Goal: Information Seeking & Learning: Learn about a topic

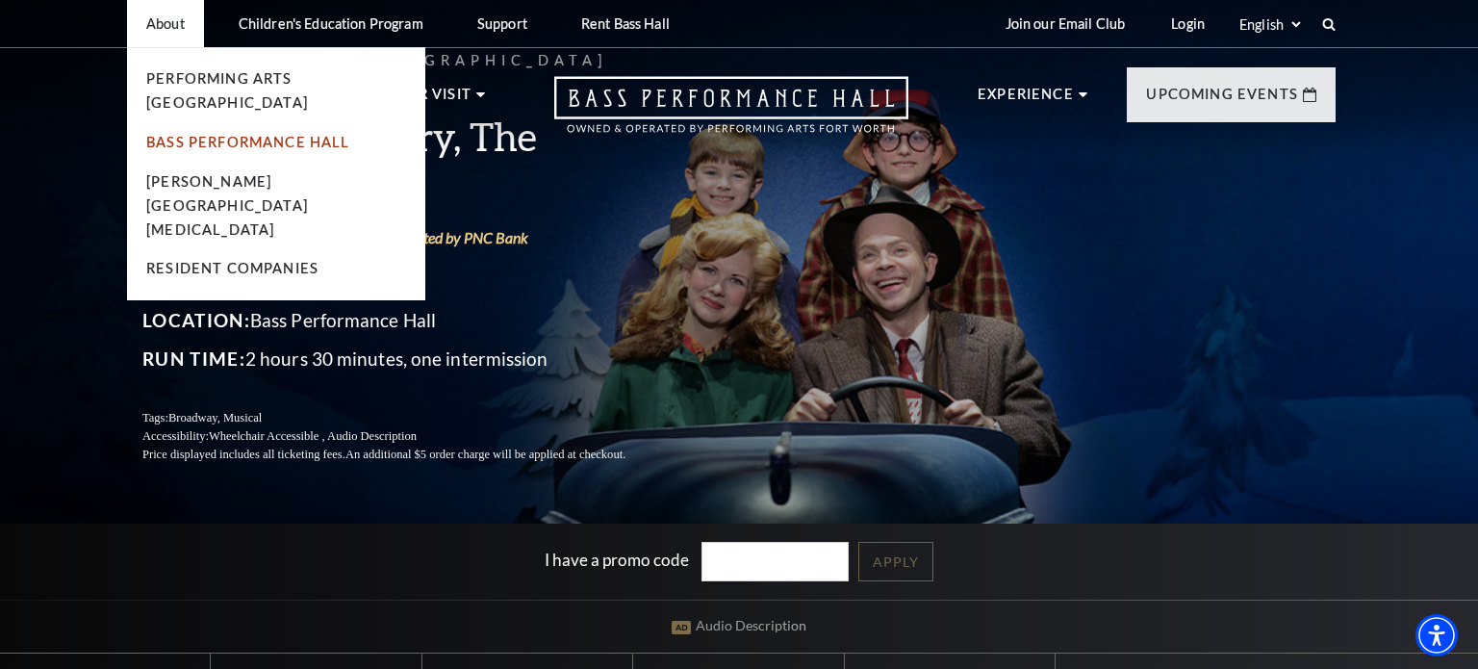
click at [198, 134] on link "Bass Performance Hall" at bounding box center [248, 142] width 204 height 16
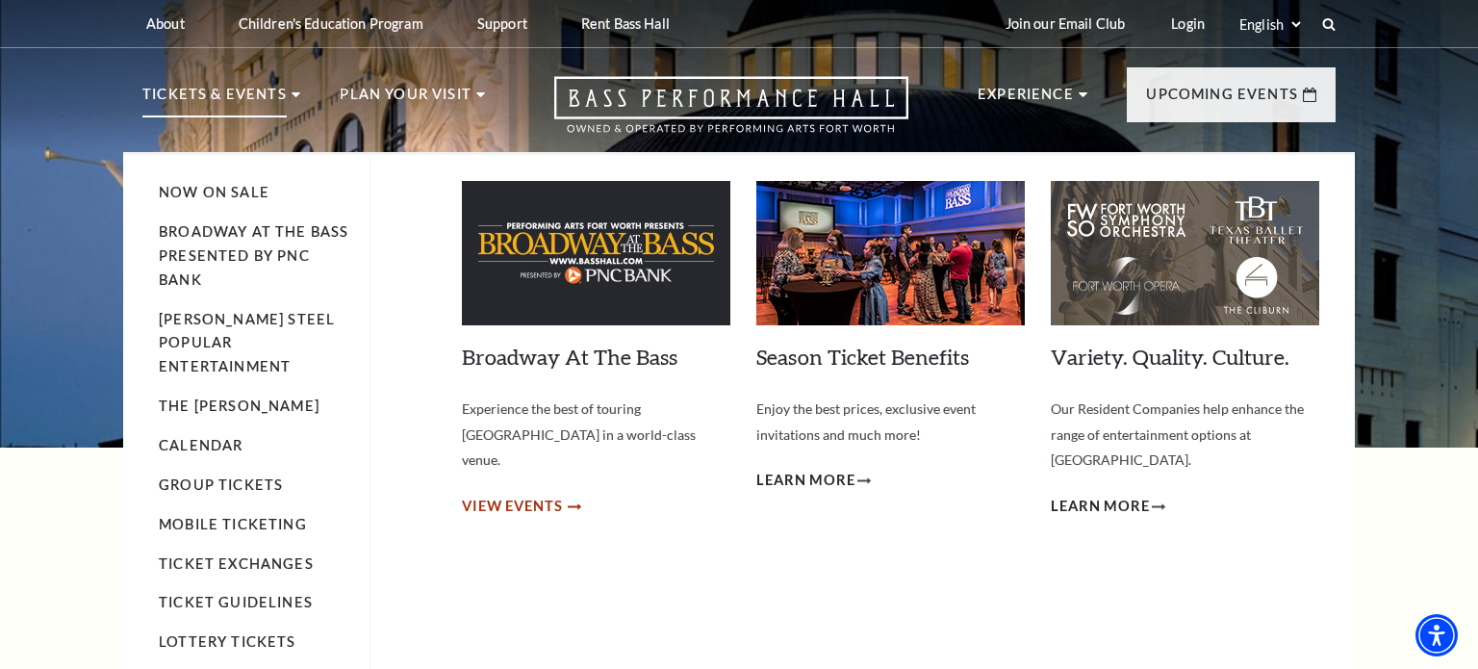
click at [548, 495] on span "View Events" at bounding box center [512, 507] width 101 height 24
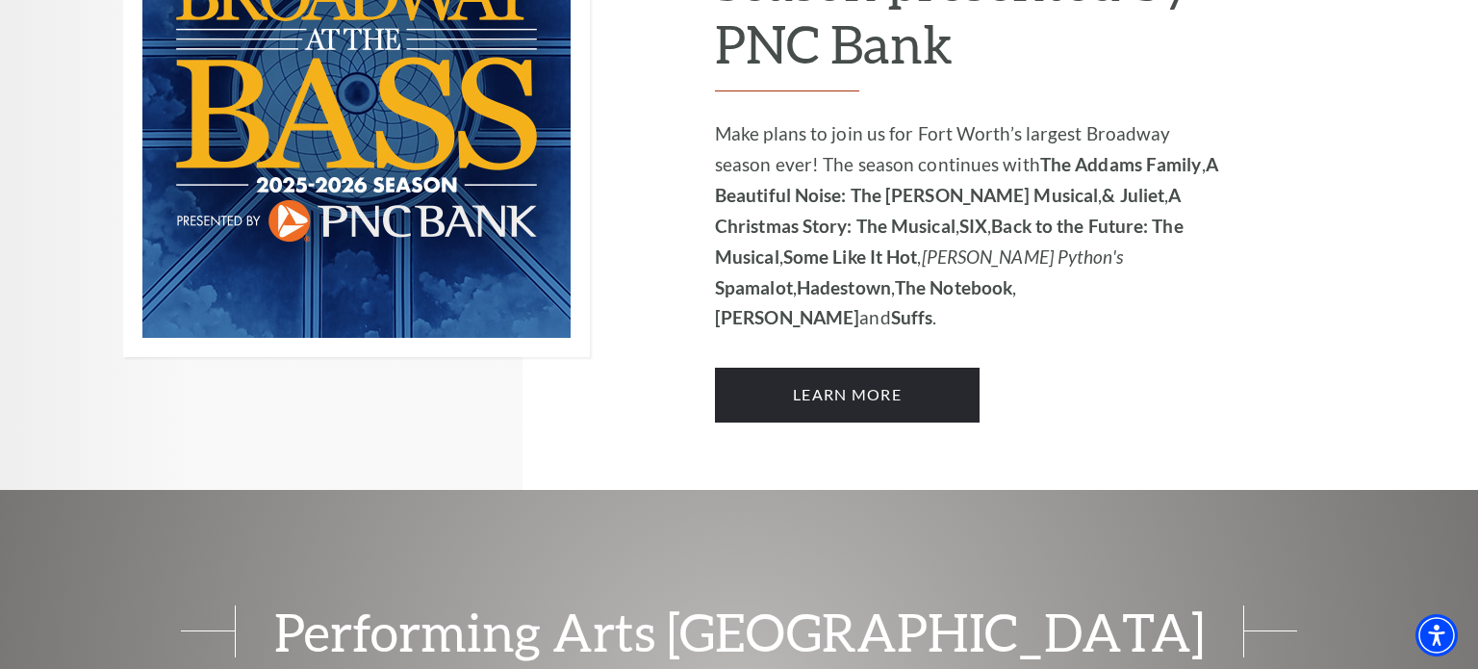
scroll to position [1356, 0]
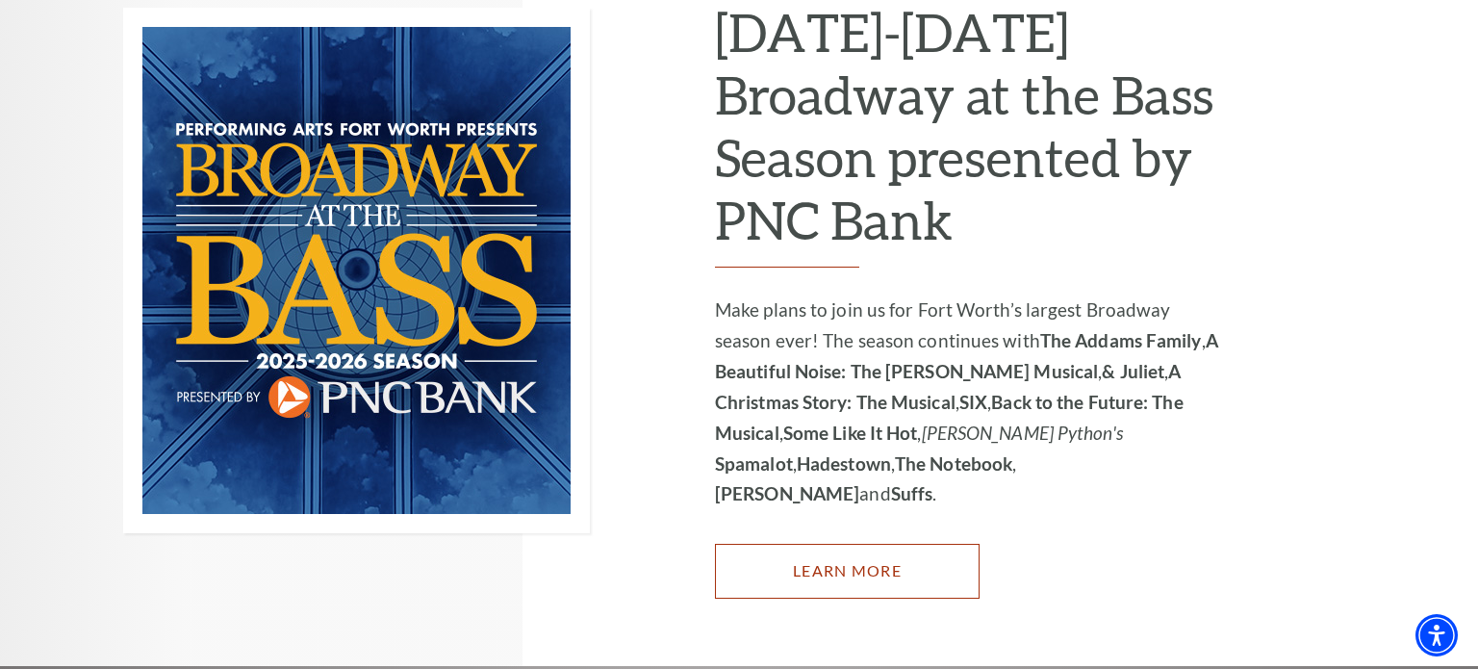
click at [823, 544] on link "Learn More" at bounding box center [847, 571] width 265 height 54
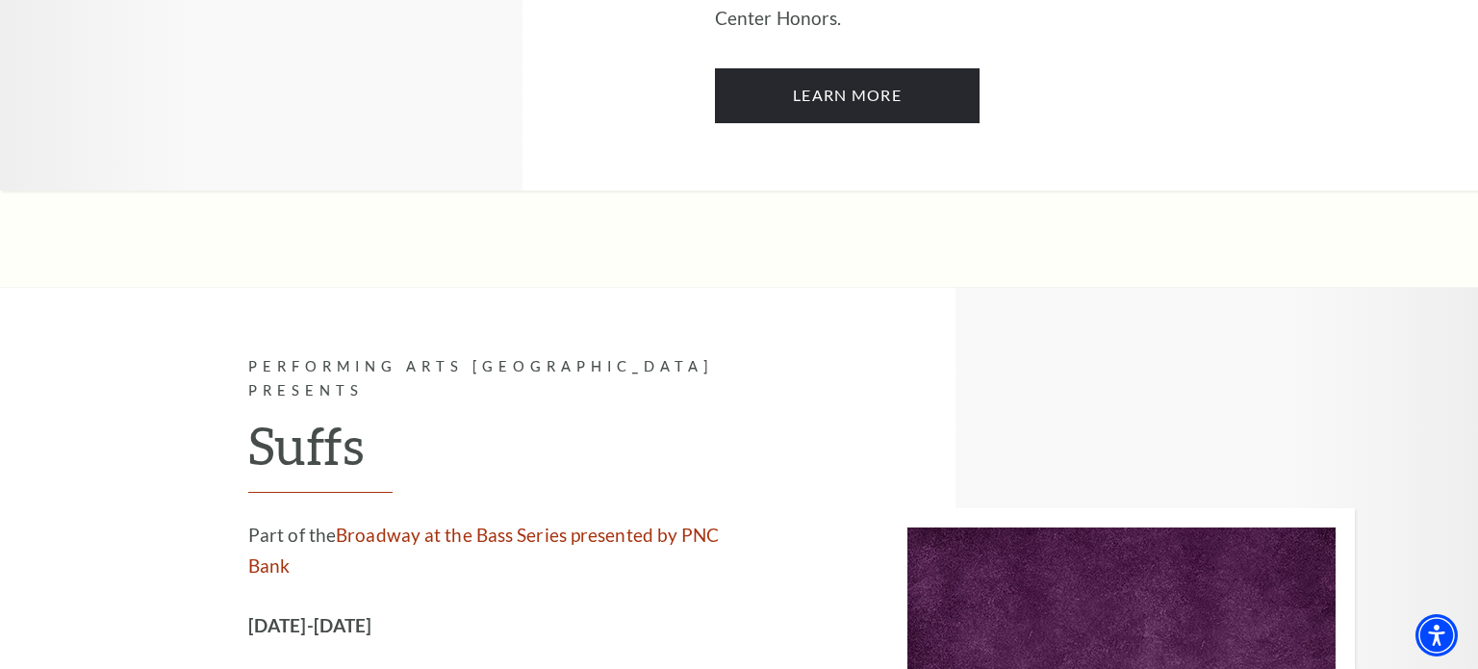
scroll to position [11962, 0]
